Goal: Navigation & Orientation: Find specific page/section

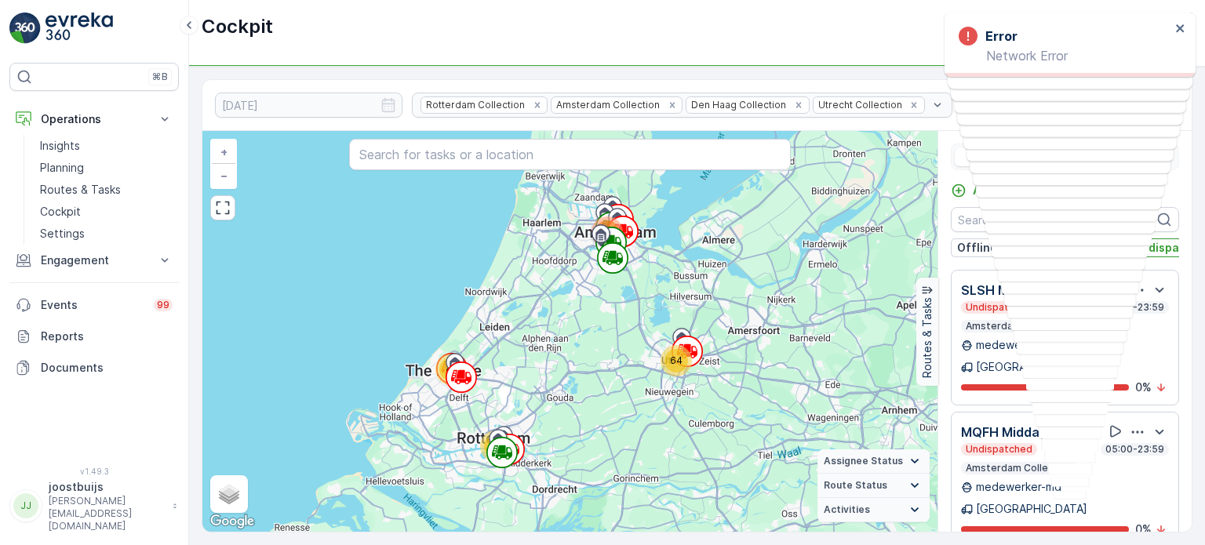
scroll to position [2029, 0]
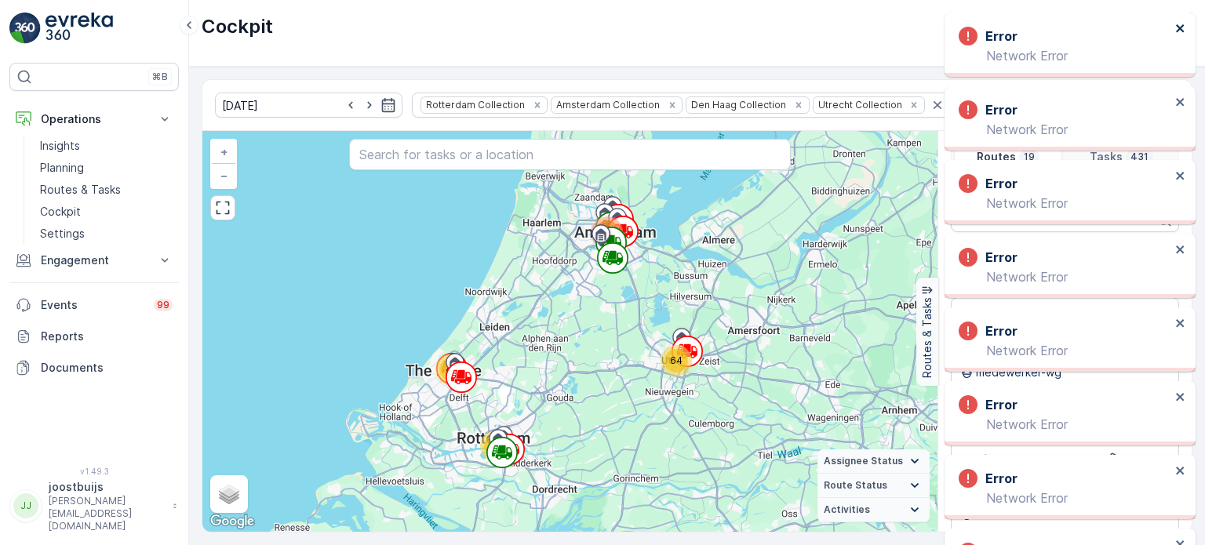
click at [1177, 29] on icon "close" at bounding box center [1181, 28] width 11 height 13
click at [1176, 33] on icon "close" at bounding box center [1181, 28] width 11 height 13
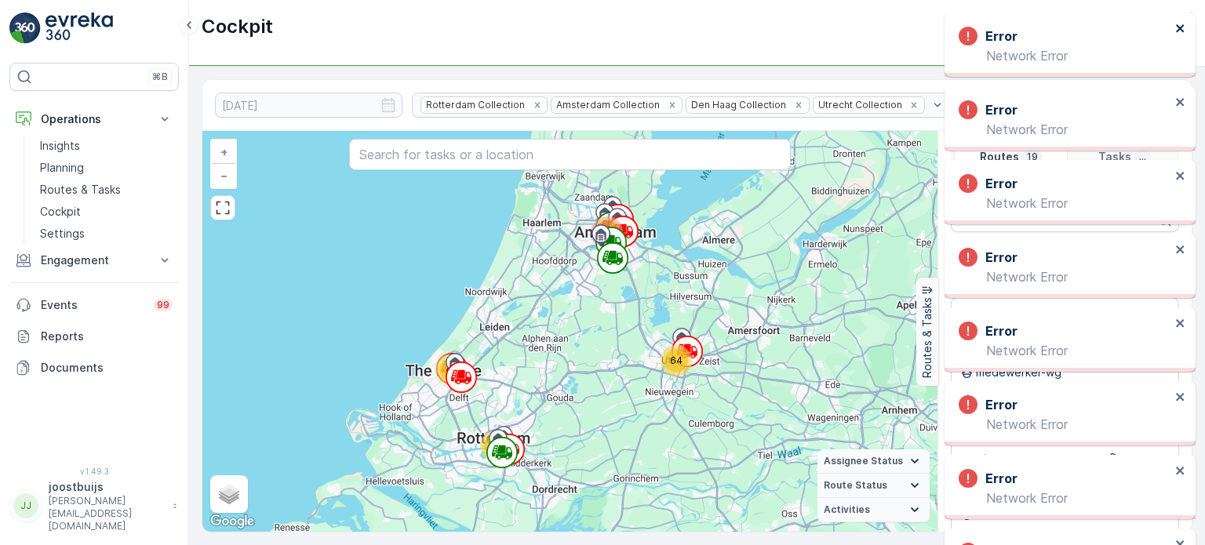
click at [1181, 34] on icon "close" at bounding box center [1181, 28] width 11 height 13
click at [1183, 33] on icon "close" at bounding box center [1181, 28] width 11 height 13
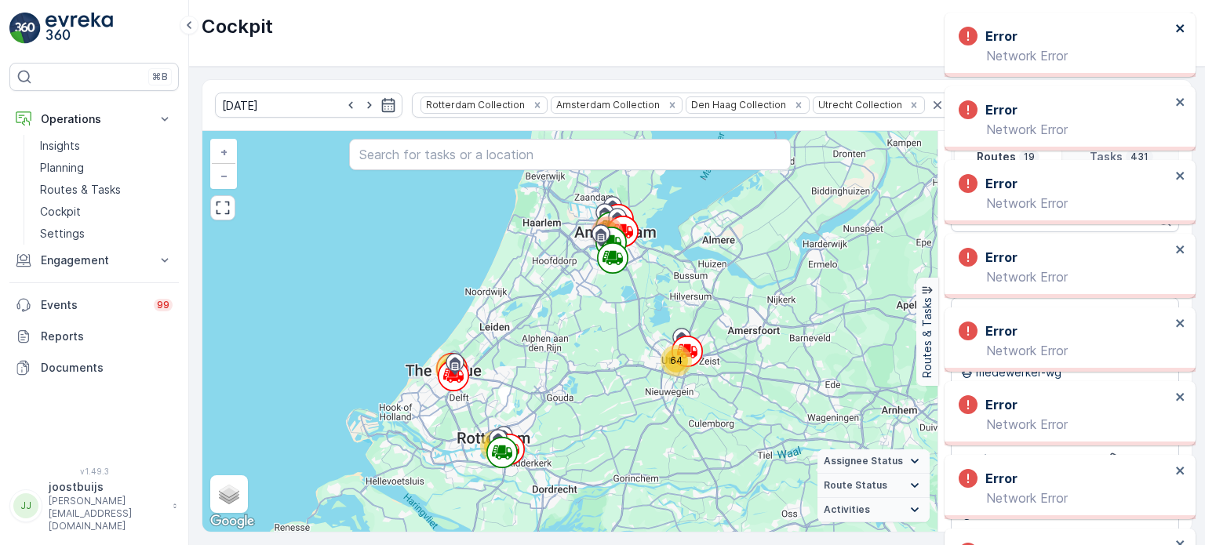
click at [1183, 34] on icon "close" at bounding box center [1181, 28] width 11 height 13
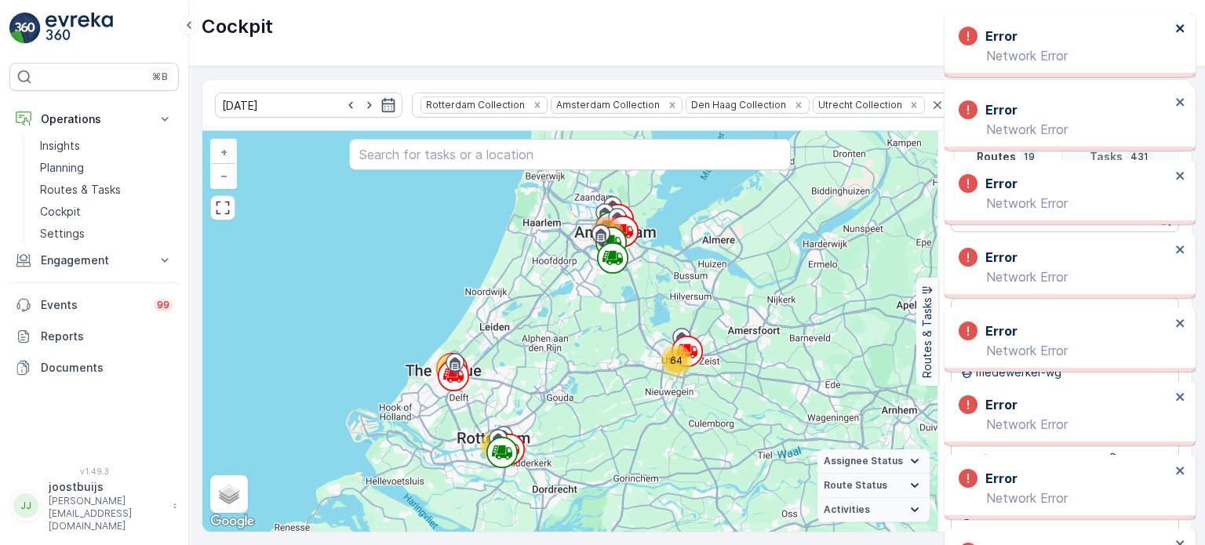
click at [1183, 34] on icon "close" at bounding box center [1181, 28] width 11 height 13
click at [1183, 35] on button "close" at bounding box center [1181, 29] width 11 height 15
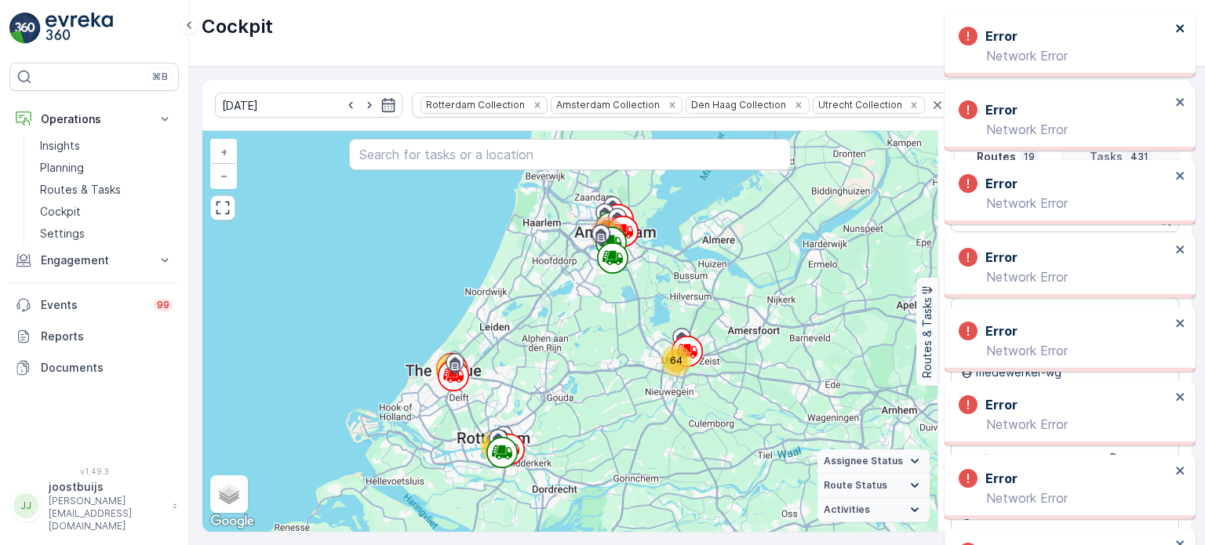
click at [1184, 36] on button "close" at bounding box center [1181, 29] width 11 height 15
click at [1184, 37] on button "close" at bounding box center [1181, 29] width 11 height 15
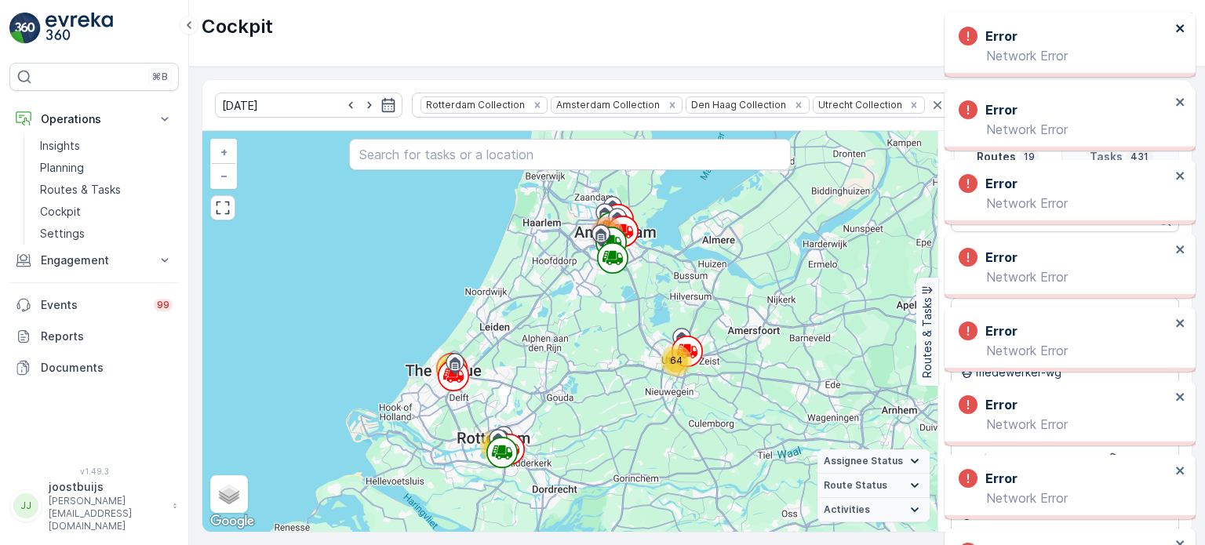
click at [1184, 37] on button "close" at bounding box center [1181, 29] width 11 height 15
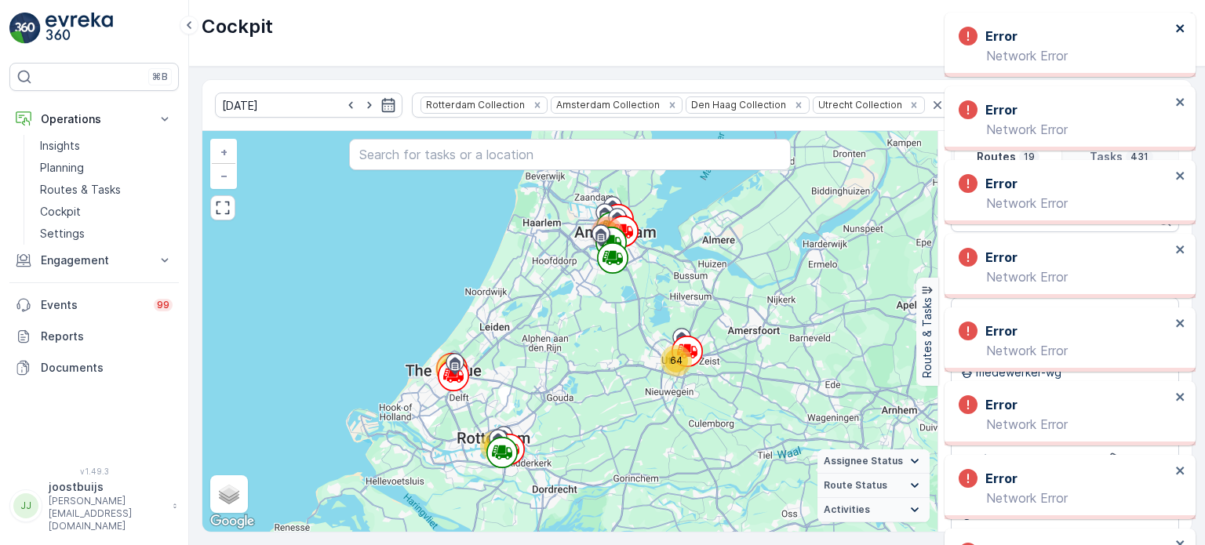
click at [1184, 37] on button "close" at bounding box center [1181, 29] width 11 height 15
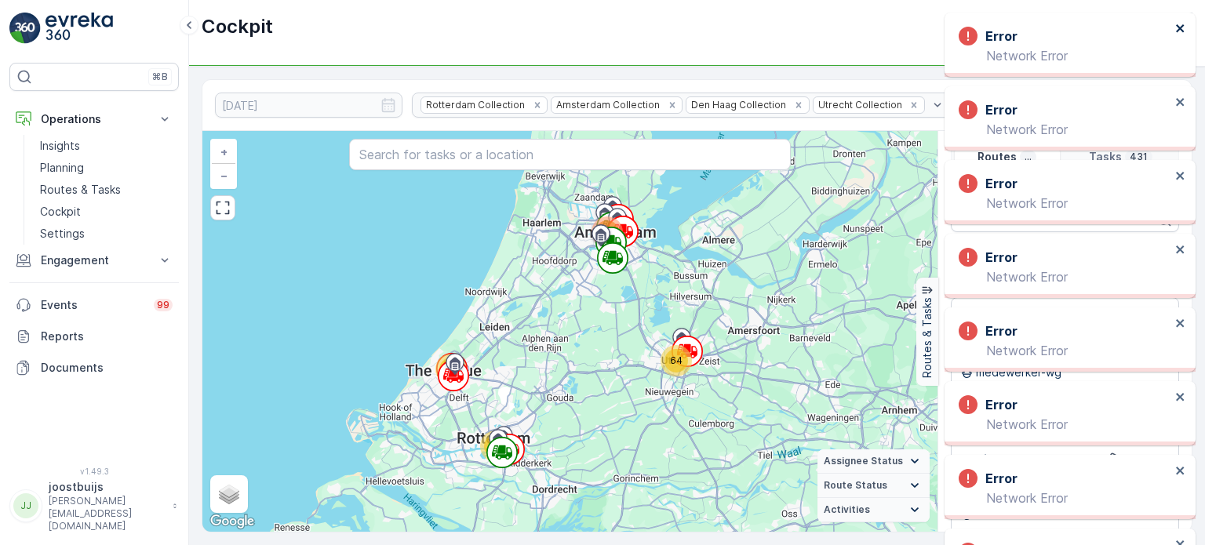
click at [1184, 37] on button "close" at bounding box center [1181, 29] width 11 height 15
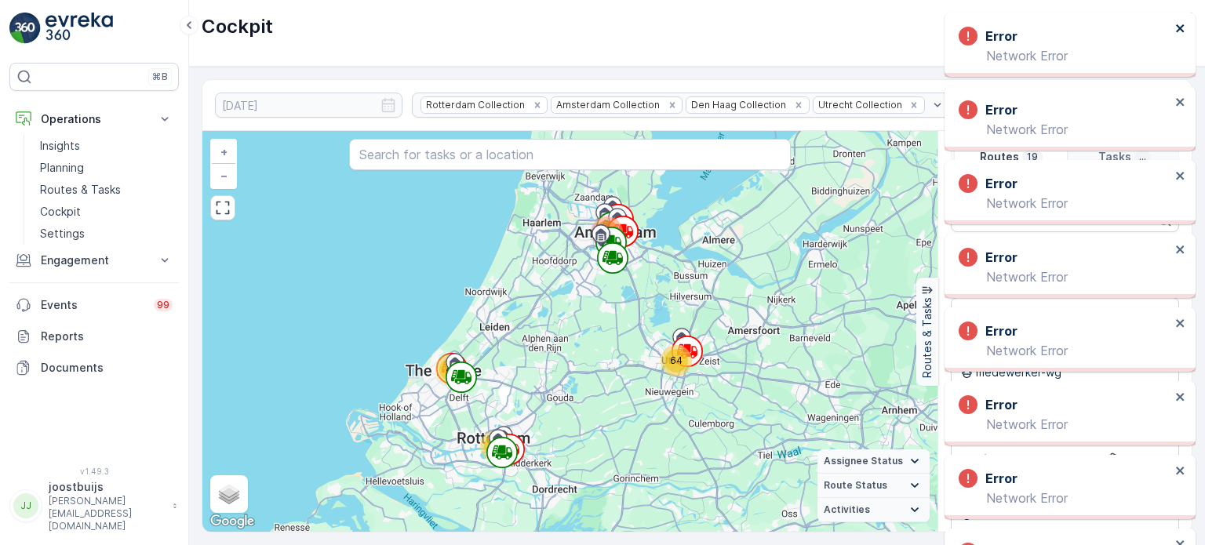
click at [1184, 37] on button "close" at bounding box center [1181, 29] width 11 height 15
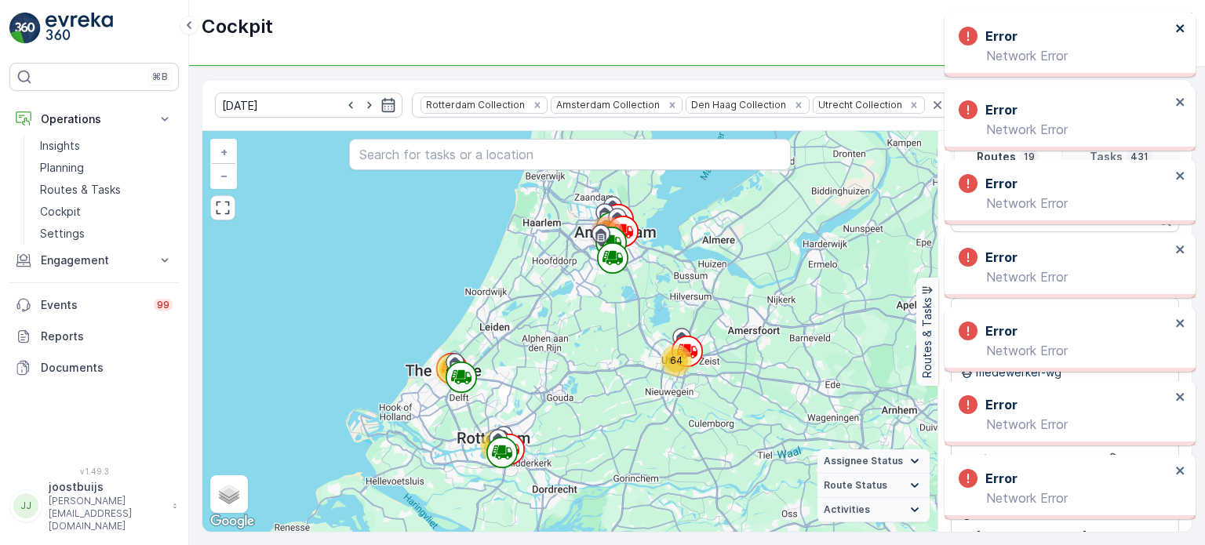
click at [1184, 37] on button "close" at bounding box center [1181, 29] width 11 height 15
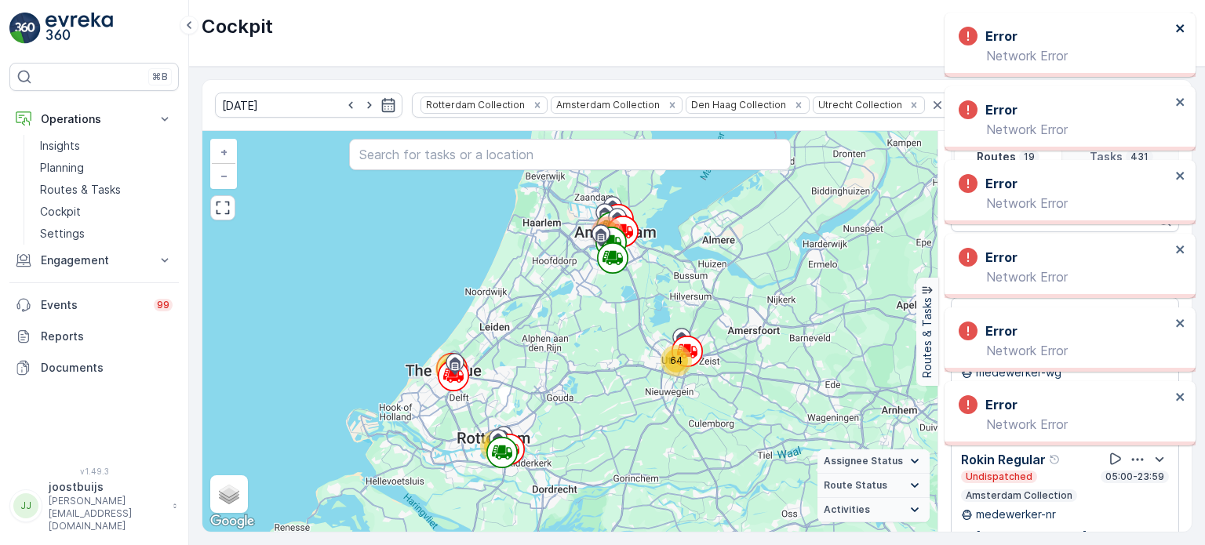
click at [1184, 37] on button "close" at bounding box center [1181, 29] width 11 height 15
click at [1182, 37] on button "close" at bounding box center [1181, 29] width 11 height 15
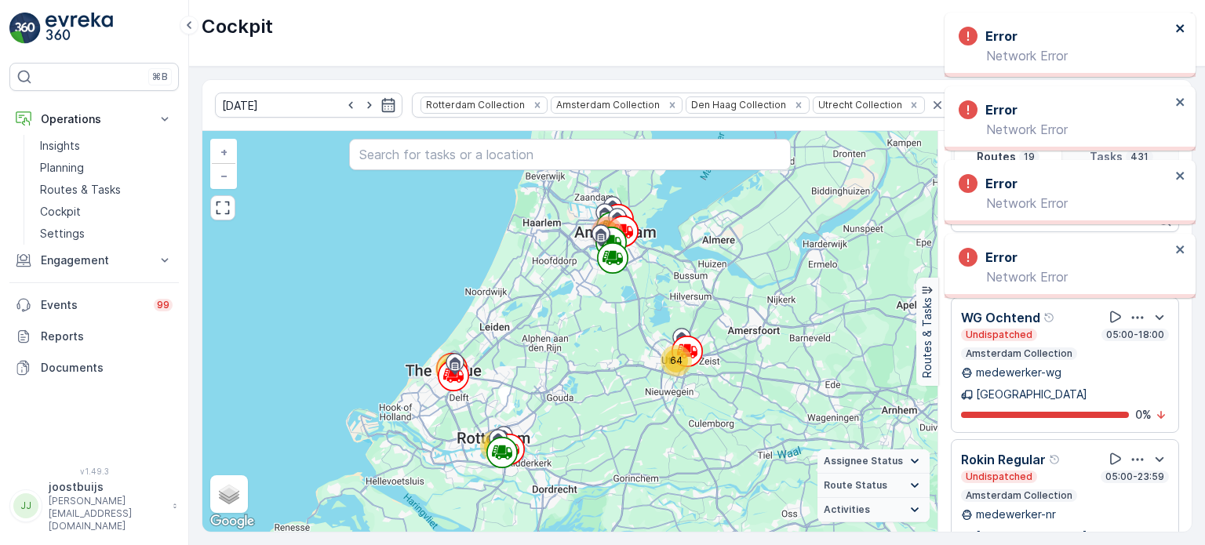
click at [1182, 37] on button "close" at bounding box center [1181, 29] width 11 height 15
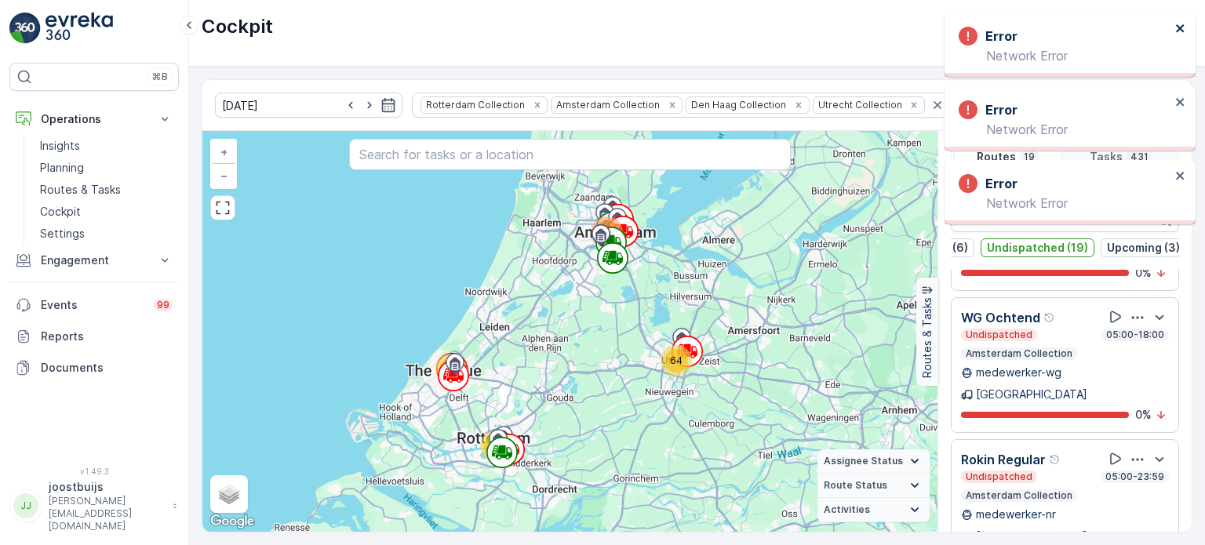
click at [1182, 37] on button "close" at bounding box center [1181, 29] width 11 height 15
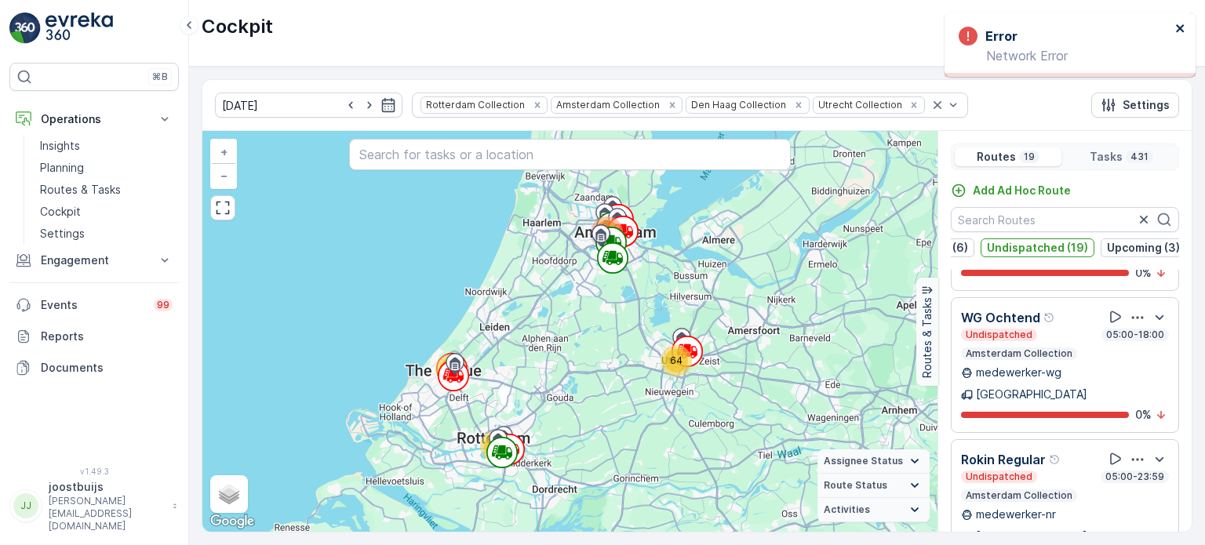
click at [1182, 37] on button "close" at bounding box center [1181, 29] width 11 height 15
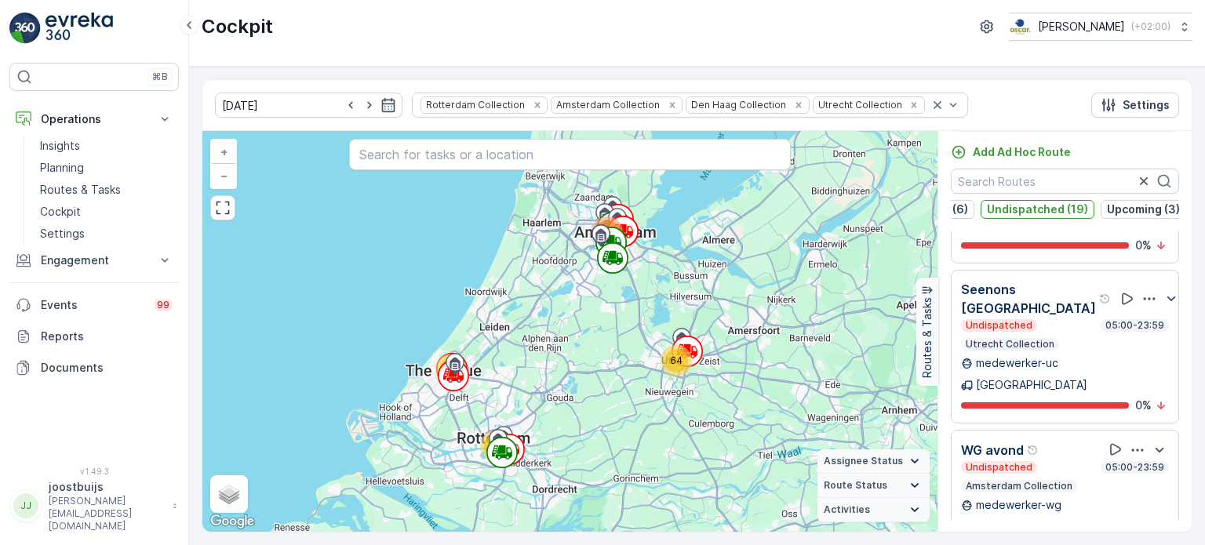
scroll to position [1805, 0]
